Goal: Download file/media

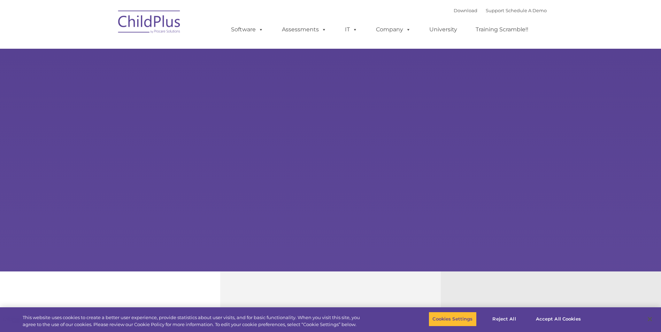
select select "MEDIUM"
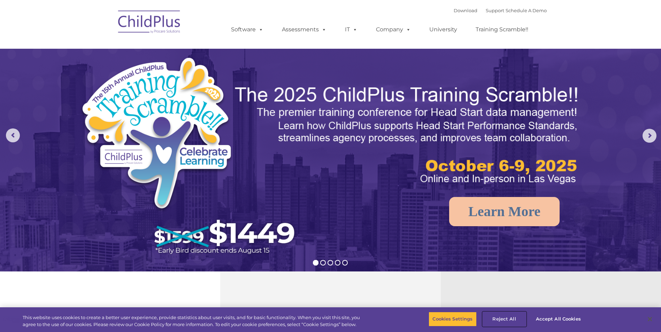
click at [508, 318] on button "Reject All" at bounding box center [504, 319] width 44 height 15
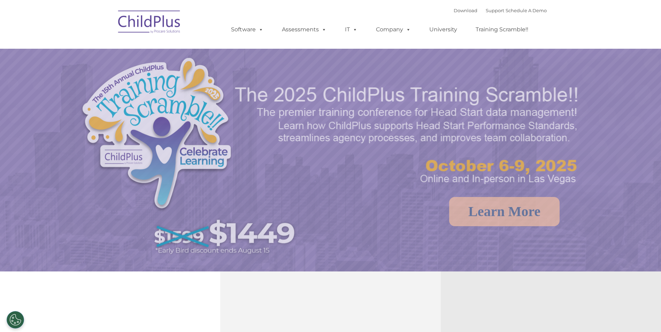
select select "MEDIUM"
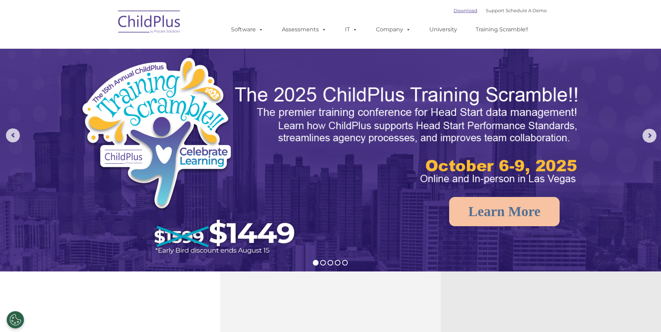
click at [453, 10] on link "Download" at bounding box center [465, 11] width 24 height 6
